Goal: Entertainment & Leisure: Consume media (video, audio)

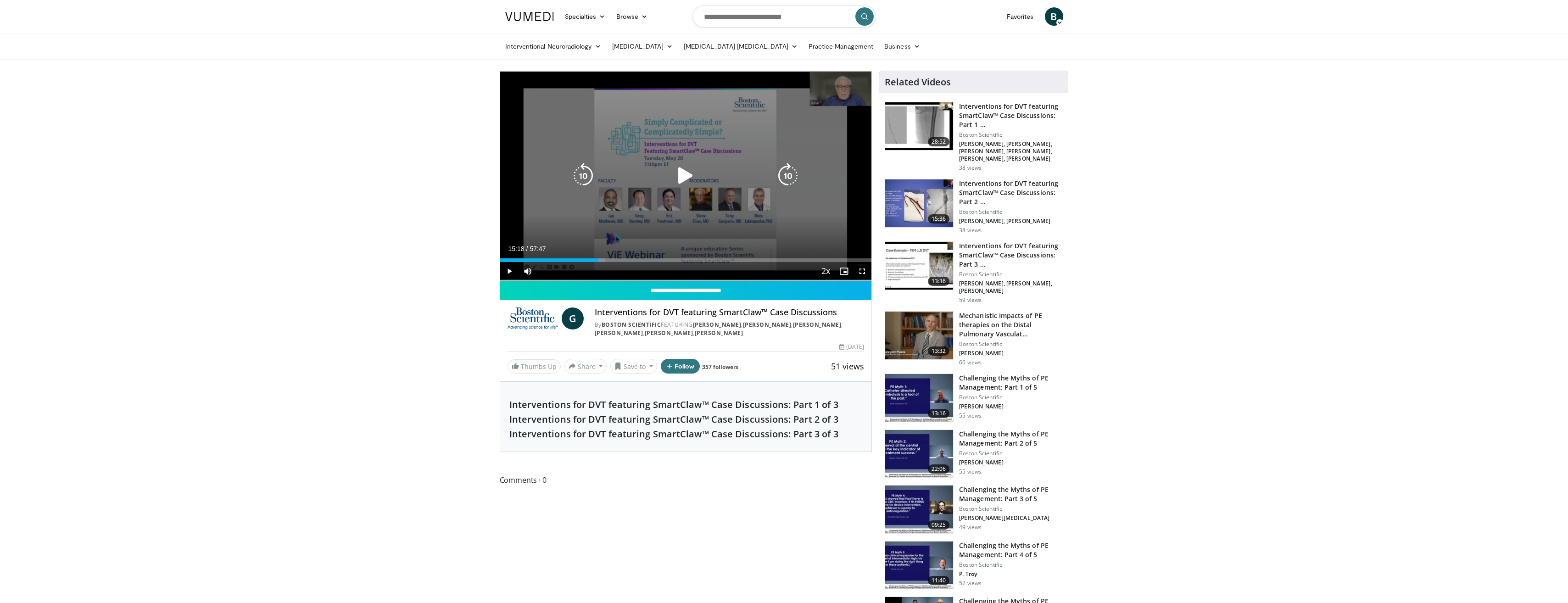
click at [669, 166] on div "10 seconds Tap to unmute" at bounding box center [686, 176] width 372 height 209
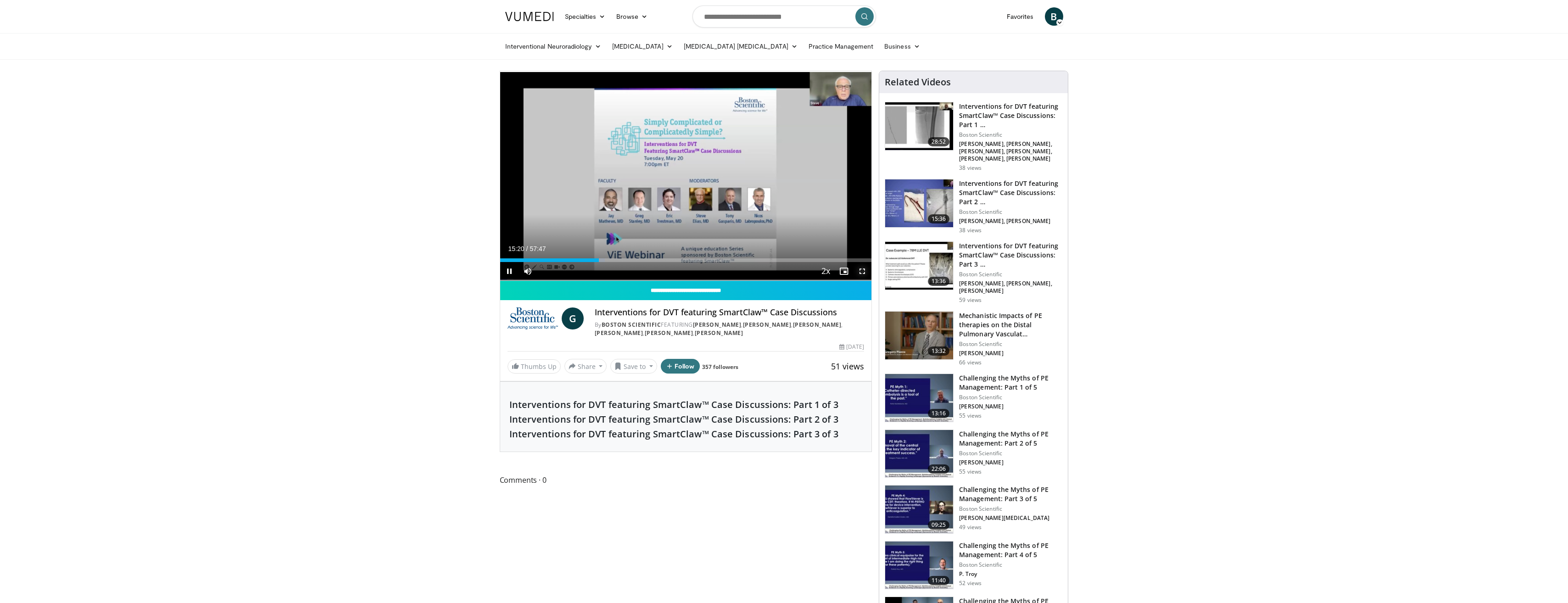
click at [694, 271] on span "Video Player" at bounding box center [862, 271] width 18 height 18
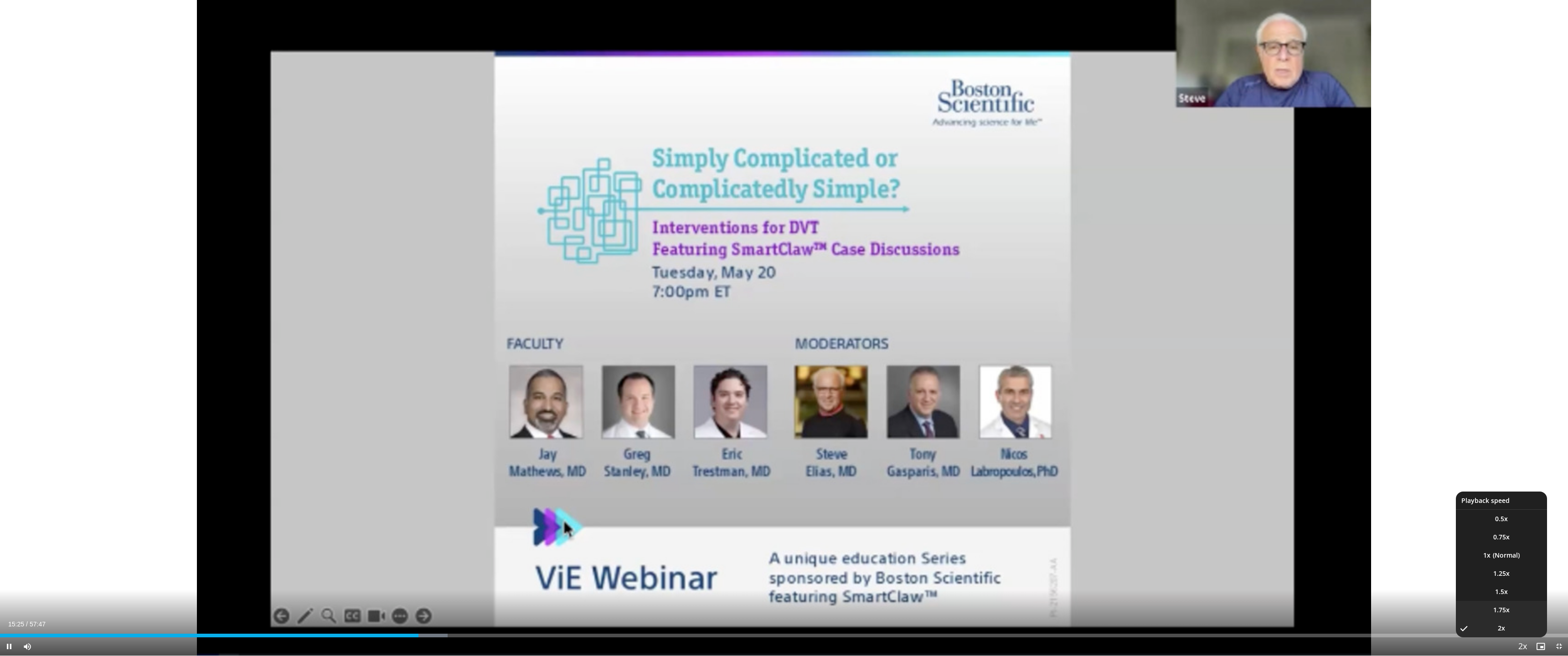
click at [689, 379] on li "1.75x" at bounding box center [1501, 610] width 91 height 18
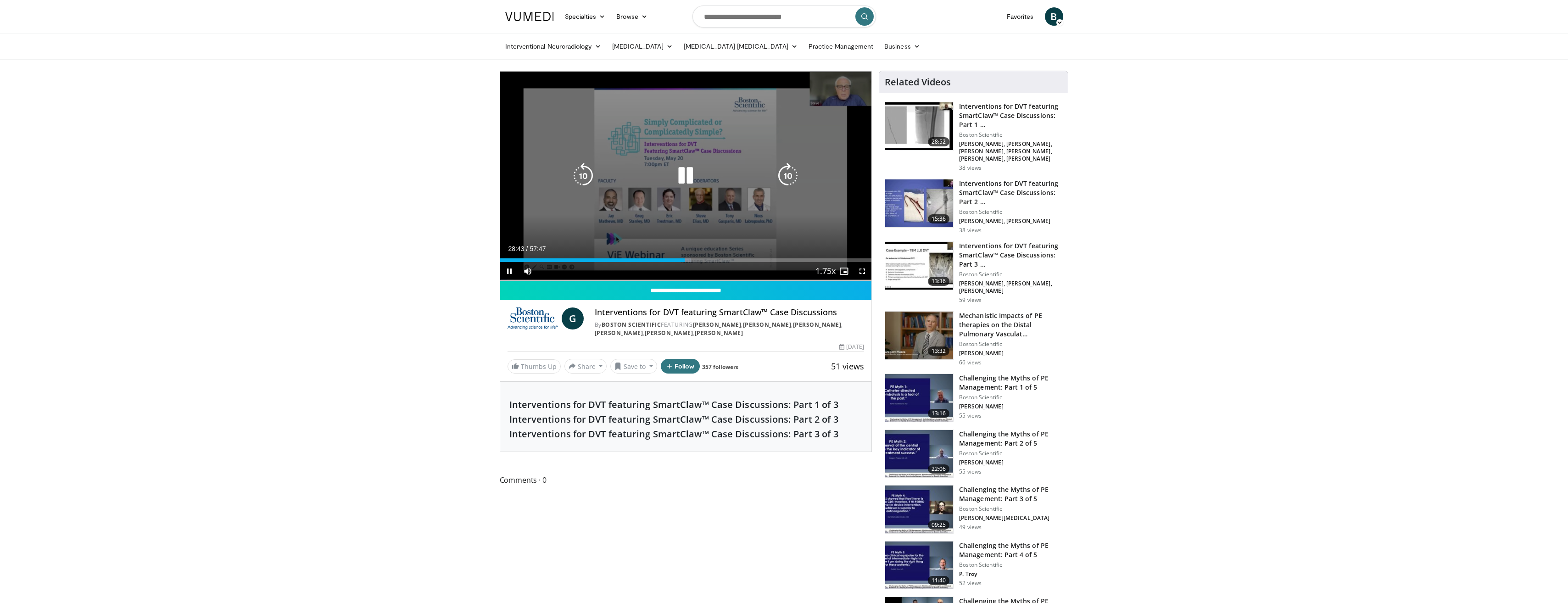
click at [687, 163] on icon "Video Player" at bounding box center [686, 175] width 26 height 26
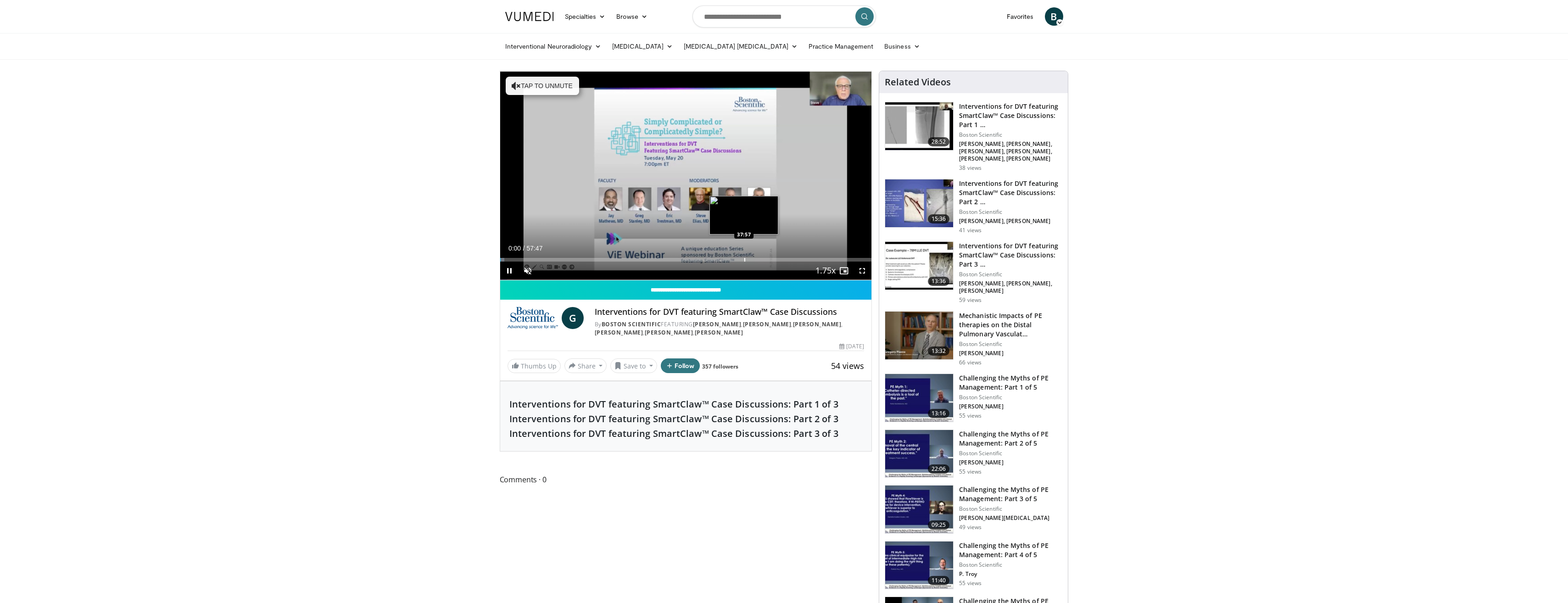
click at [745, 258] on div "Progress Bar" at bounding box center [745, 260] width 1 height 4
click at [735, 258] on div "Progress Bar" at bounding box center [735, 260] width 1 height 4
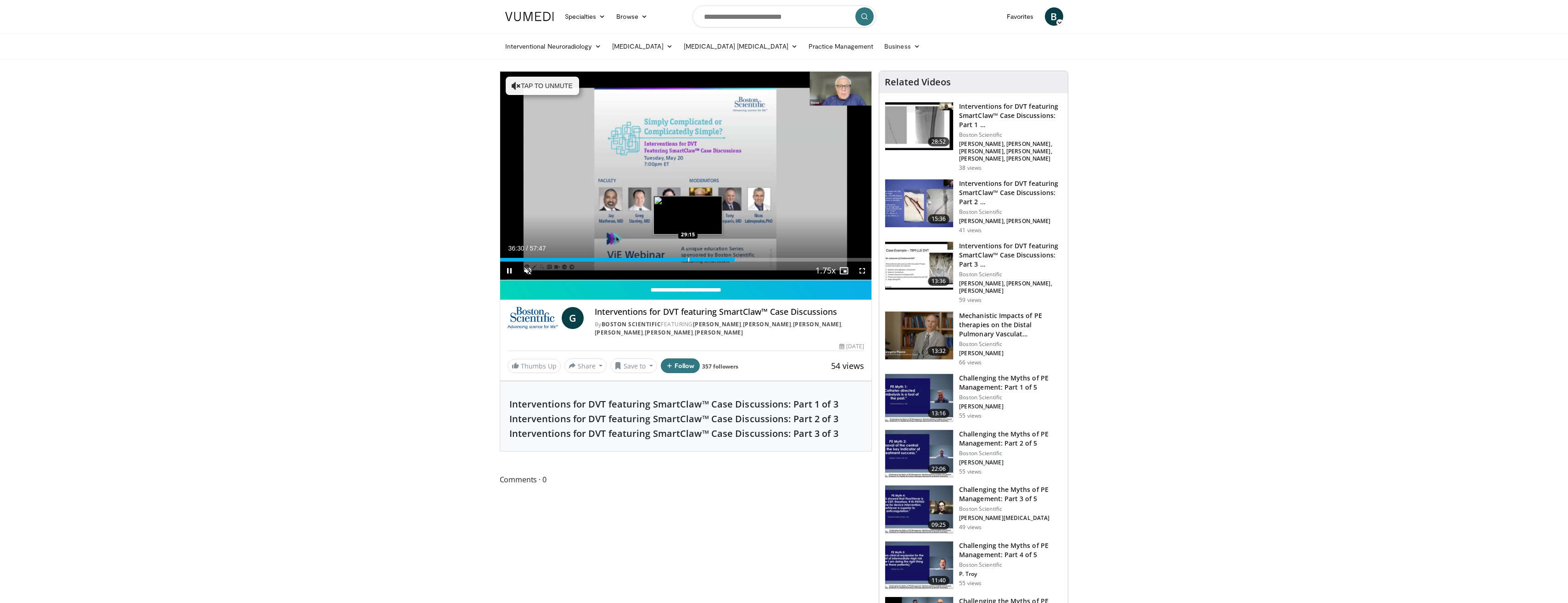
click at [688, 258] on video-js "**********" at bounding box center [686, 176] width 372 height 209
click at [693, 260] on div "Progress Bar" at bounding box center [693, 260] width 1 height 4
click at [529, 274] on span "Video Player" at bounding box center [527, 271] width 18 height 18
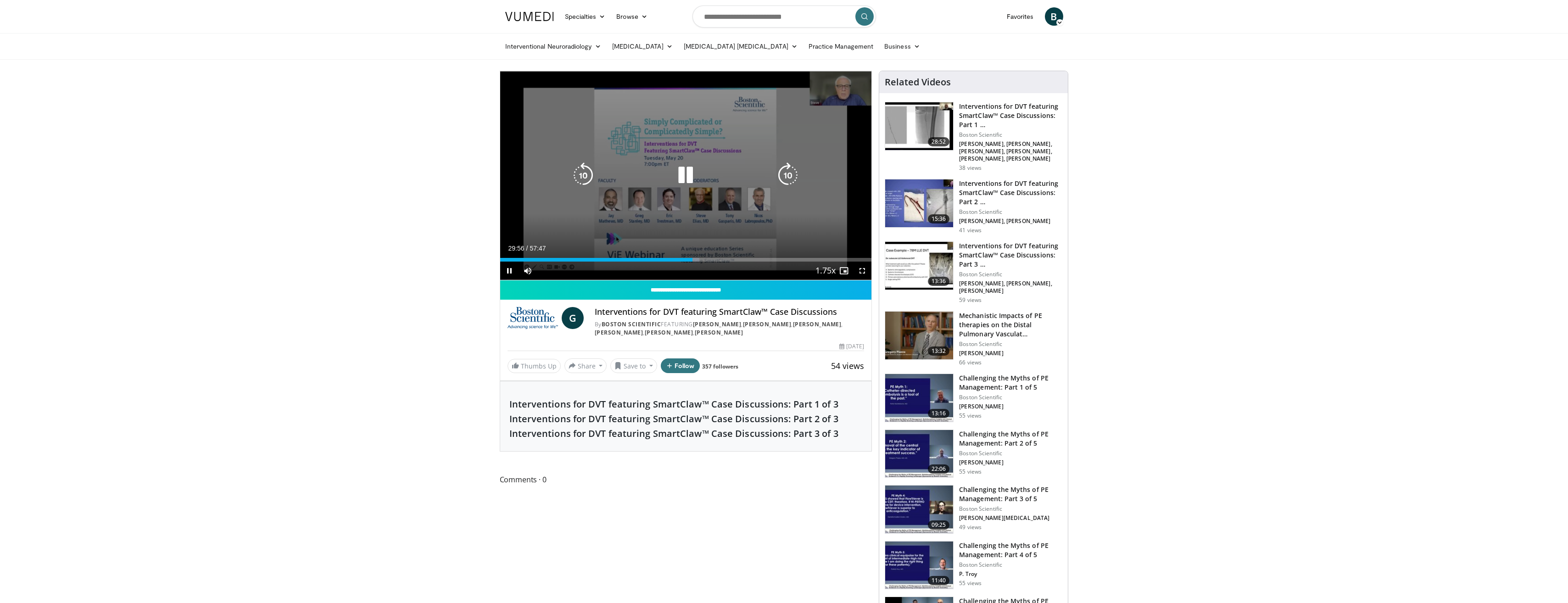
click at [683, 177] on icon "Video Player" at bounding box center [686, 175] width 26 height 26
